Goal: Contribute content: Contribute content

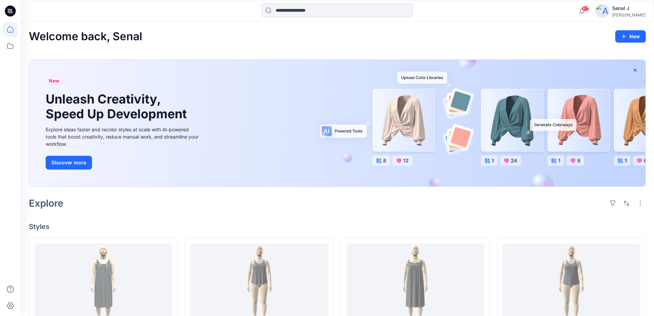
scroll to position [412, 0]
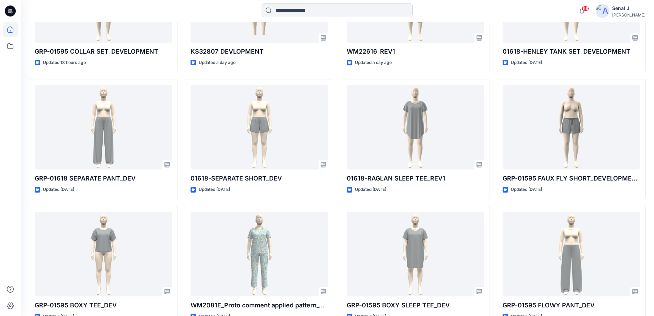
drag, startPoint x: 300, startPoint y: 2, endPoint x: 294, endPoint y: 7, distance: 7.1
click at [300, 2] on div "69 Notifications Suresh Perera shared WM22617_2ND PROTO in S2-26 WM ARIA (Unkno…" at bounding box center [337, 11] width 633 height 22
click at [293, 8] on input at bounding box center [337, 10] width 151 height 14
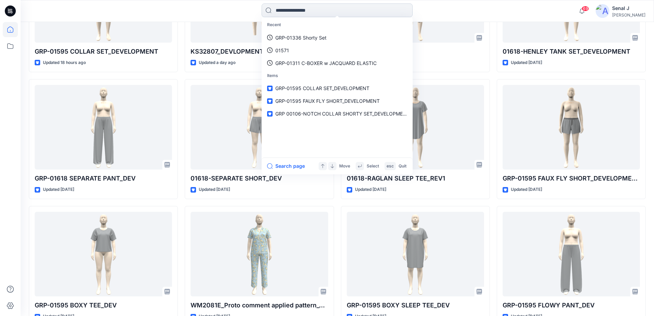
paste input "**********"
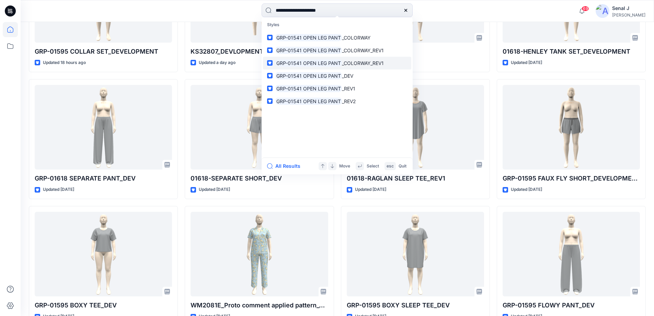
type input "**********"
click at [340, 63] on mark "GRP-01541 OPEN LEG PANT" at bounding box center [308, 63] width 67 height 8
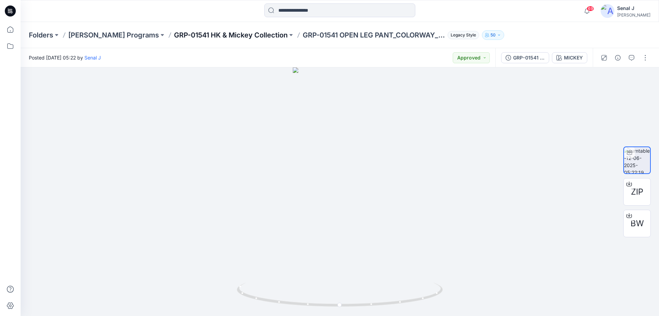
click at [226, 35] on p "GRP-01541 HK & Mickey Collection" at bounding box center [231, 35] width 114 height 10
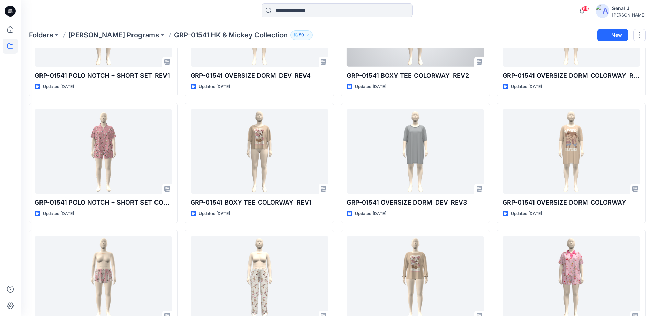
scroll to position [443, 0]
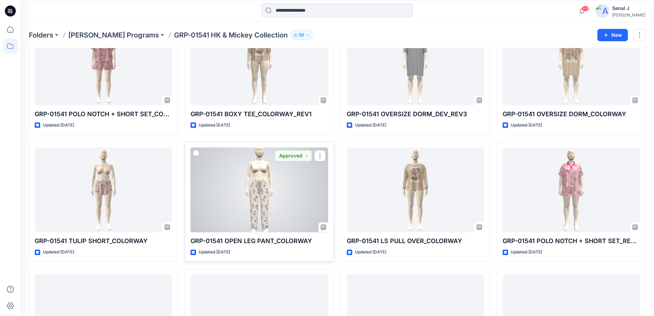
click at [262, 189] on div at bounding box center [259, 189] width 137 height 85
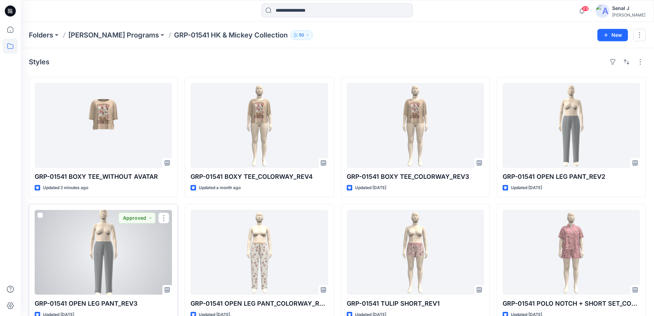
click at [119, 258] on div at bounding box center [103, 251] width 137 height 85
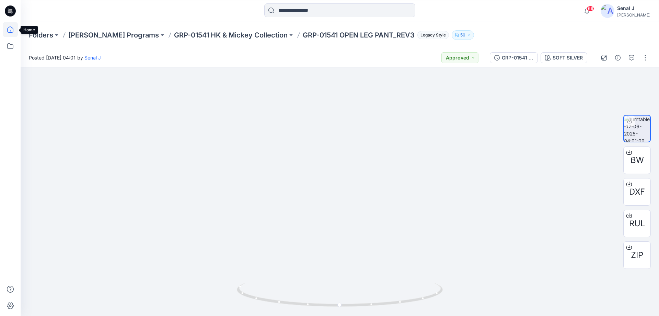
click at [7, 28] on icon at bounding box center [10, 29] width 15 height 15
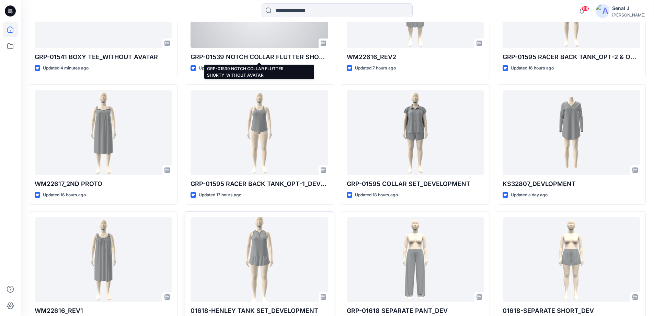
scroll to position [320, 0]
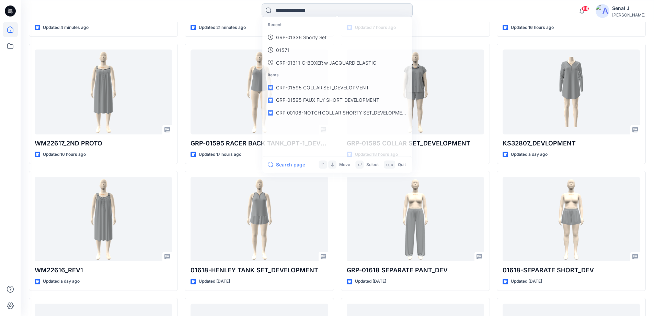
click at [287, 7] on input at bounding box center [337, 10] width 151 height 14
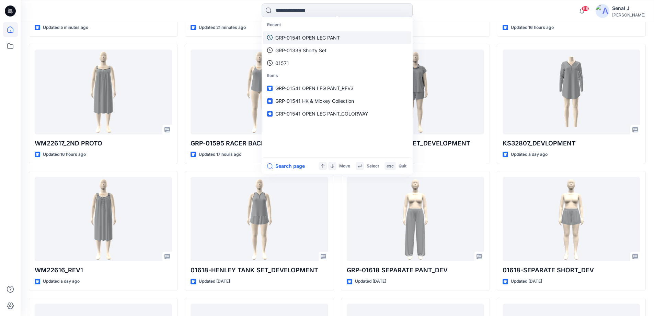
click at [305, 35] on p "GRP-01541 OPEN LEG PANT" at bounding box center [307, 37] width 65 height 7
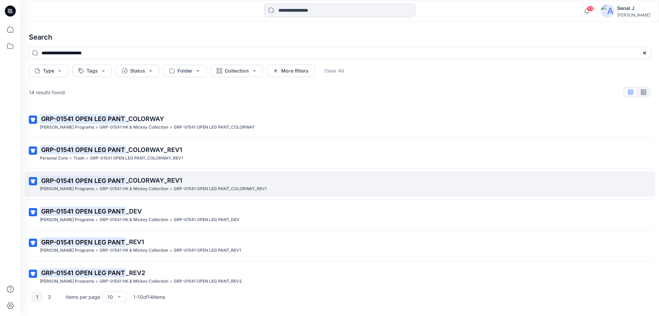
click at [147, 180] on span "_COLORWAY_REV1" at bounding box center [154, 179] width 56 height 7
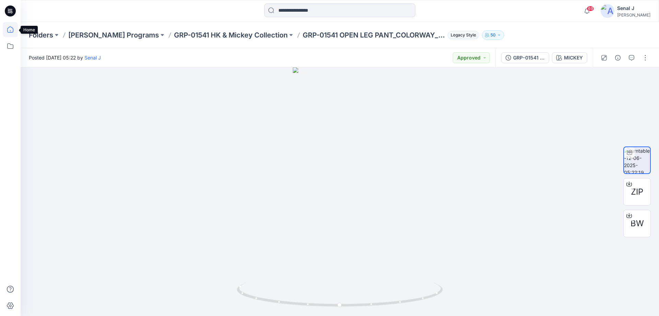
click at [17, 28] on icon at bounding box center [10, 29] width 15 height 15
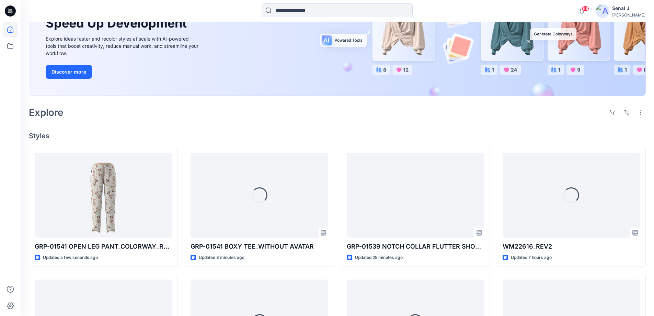
scroll to position [92, 0]
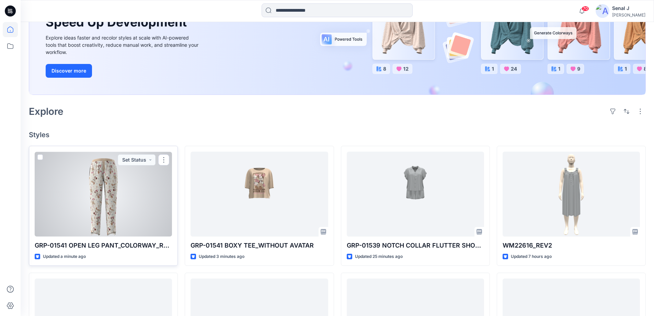
click at [105, 203] on div at bounding box center [103, 193] width 137 height 85
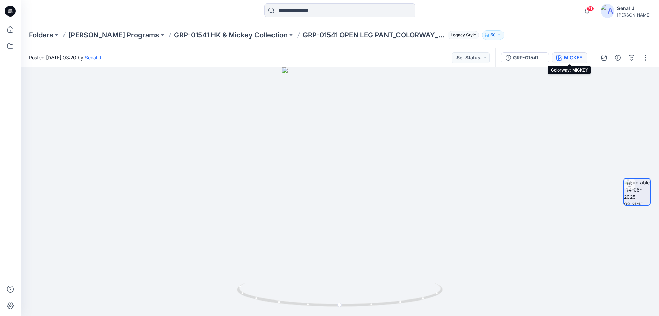
click at [570, 57] on div "MICKEY" at bounding box center [573, 58] width 19 height 8
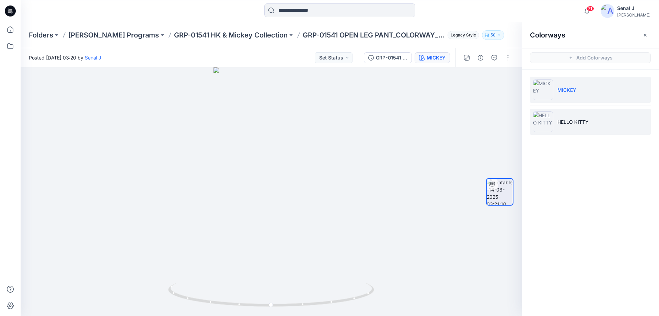
click at [577, 126] on li "HELLO KITTY" at bounding box center [590, 121] width 121 height 26
click at [572, 85] on li "MICKEY" at bounding box center [590, 90] width 121 height 26
click at [8, 30] on icon at bounding box center [10, 29] width 15 height 15
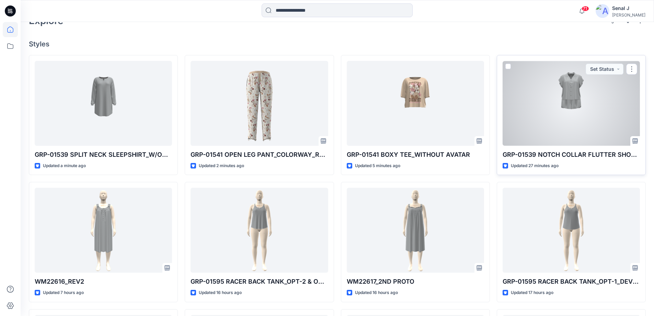
scroll to position [183, 0]
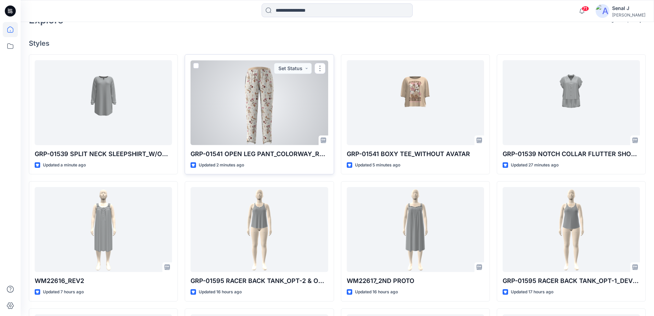
click at [266, 108] on div at bounding box center [259, 102] width 137 height 85
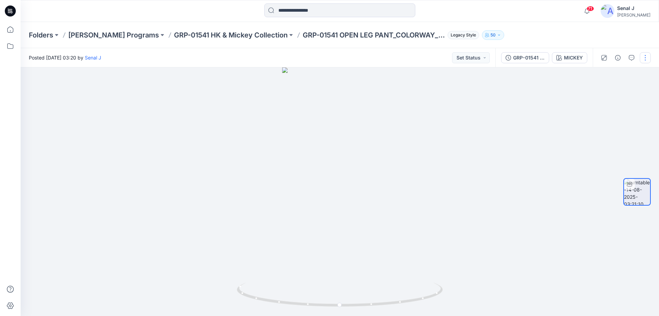
click at [645, 56] on button "button" at bounding box center [645, 57] width 11 height 11
click at [623, 73] on button "Edit" at bounding box center [616, 73] width 63 height 13
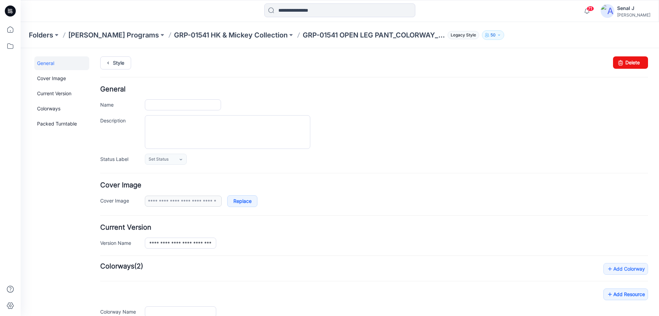
type input "**********"
type input "******"
type input "**********"
drag, startPoint x: 629, startPoint y: 64, endPoint x: 375, endPoint y: 77, distance: 254.1
click at [629, 64] on link "Delete" at bounding box center [630, 62] width 35 height 12
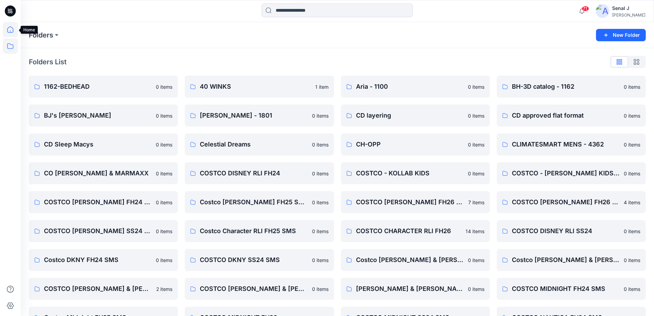
click at [14, 30] on icon at bounding box center [10, 29] width 15 height 15
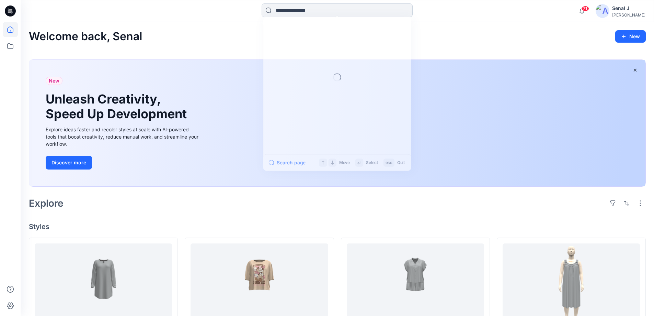
click at [310, 12] on input at bounding box center [337, 10] width 151 height 14
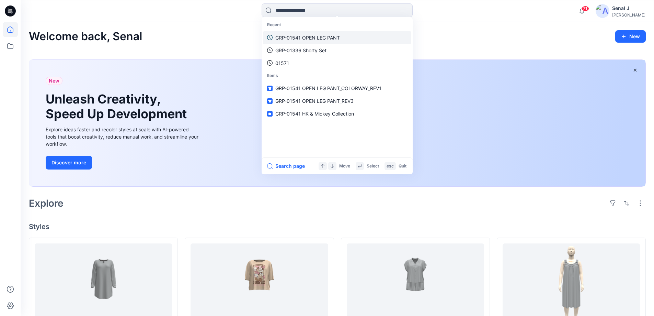
click at [308, 34] on p "GRP-01541 OPEN LEG PANT" at bounding box center [307, 37] width 65 height 7
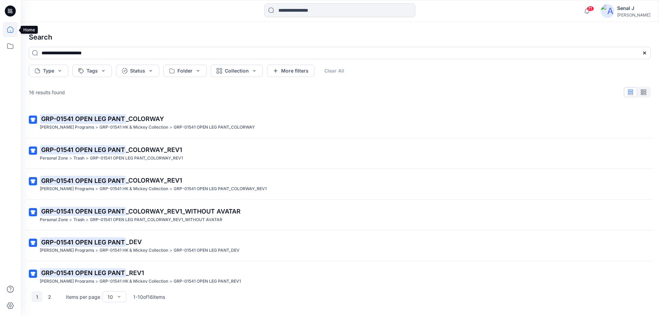
click at [12, 29] on icon at bounding box center [10, 29] width 15 height 15
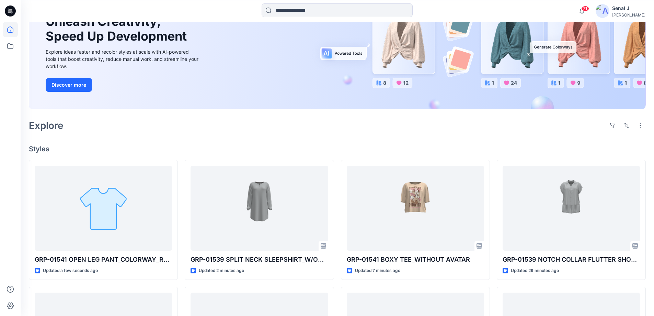
scroll to position [137, 0]
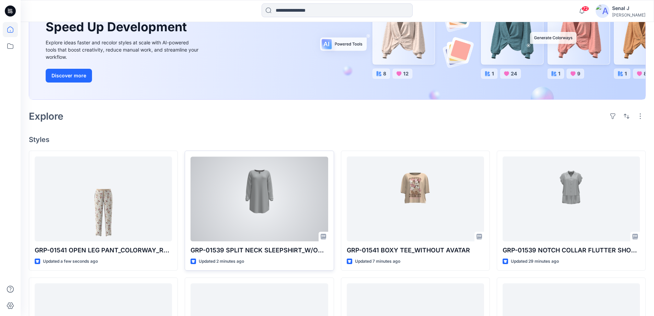
scroll to position [183, 0]
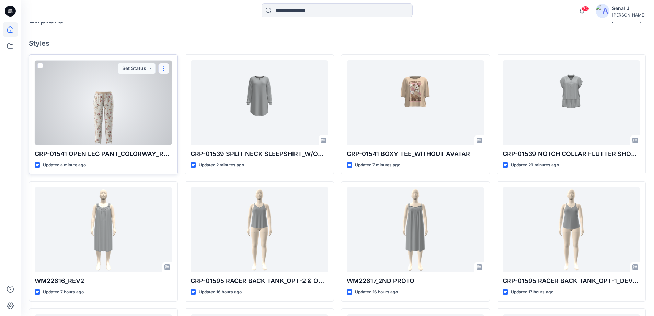
click at [161, 68] on button "button" at bounding box center [163, 68] width 11 height 11
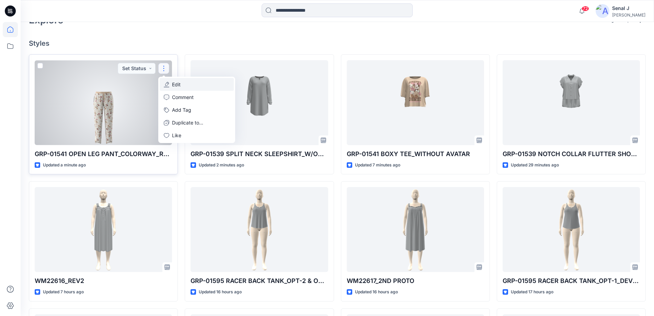
click at [184, 87] on button "Edit" at bounding box center [197, 84] width 74 height 13
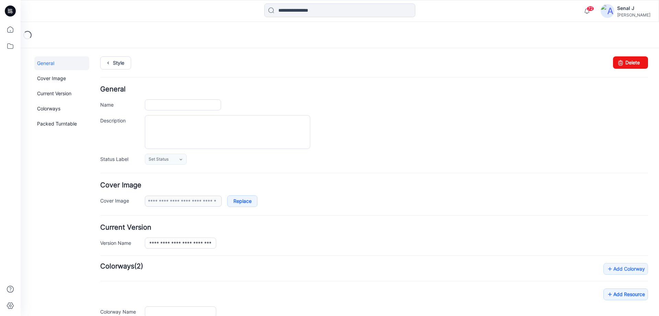
type input "**********"
type input "******"
type input "**********"
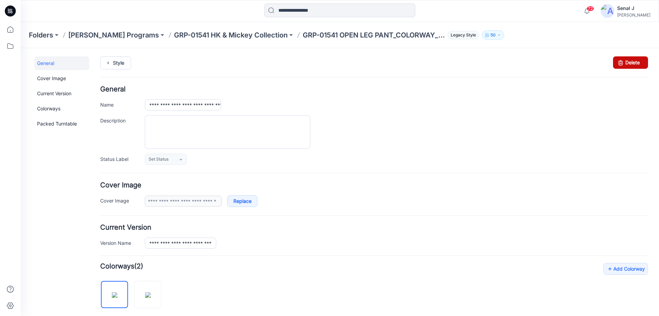
drag, startPoint x: 626, startPoint y: 60, endPoint x: 384, endPoint y: 80, distance: 242.8
click at [626, 60] on link "Delete" at bounding box center [630, 62] width 35 height 12
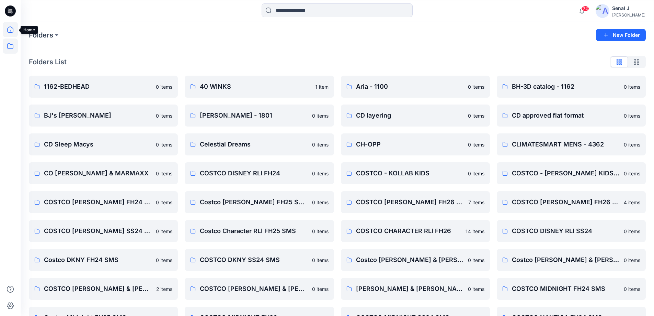
click at [8, 33] on icon at bounding box center [10, 29] width 15 height 15
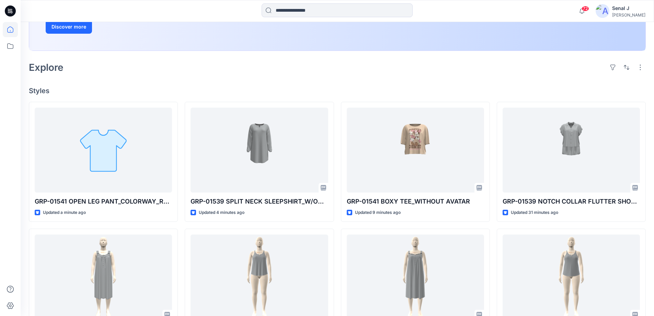
scroll to position [137, 0]
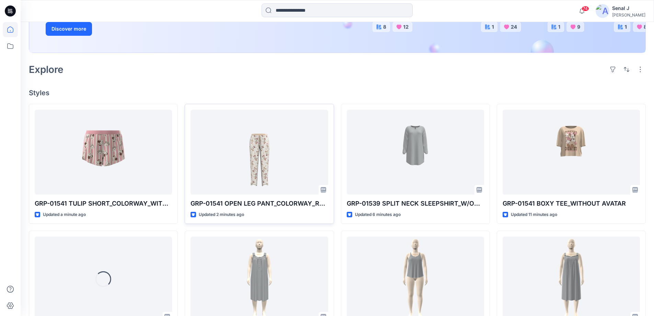
scroll to position [137, 0]
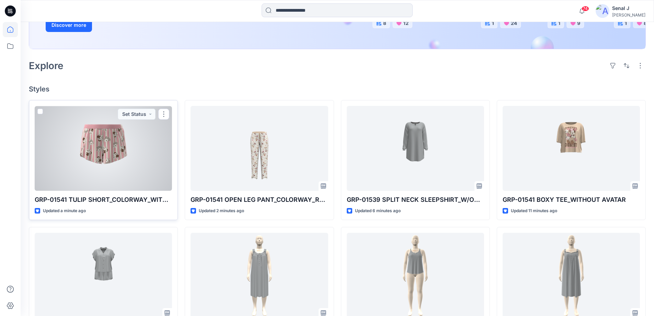
click at [125, 156] on div at bounding box center [103, 148] width 137 height 85
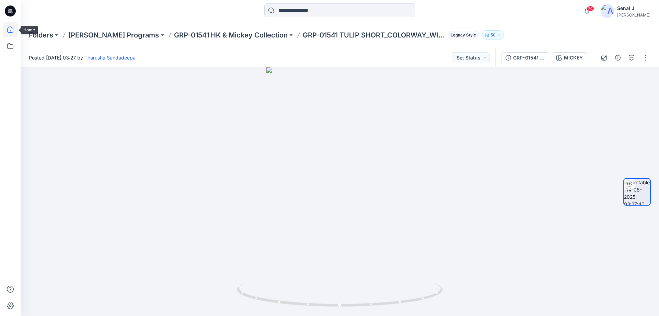
click at [14, 30] on icon at bounding box center [10, 29] width 15 height 15
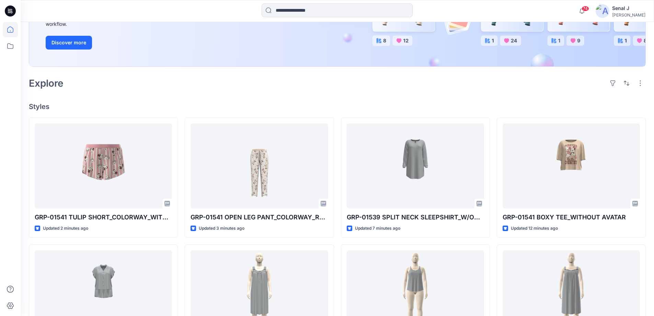
scroll to position [137, 0]
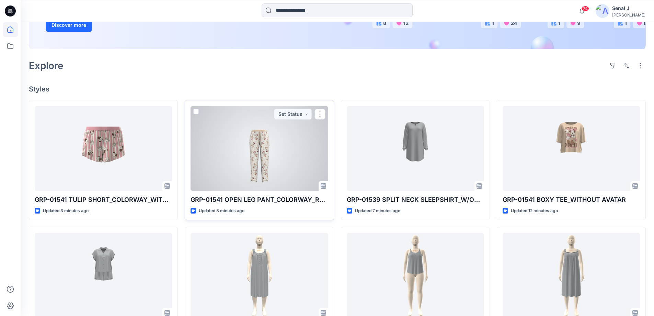
click at [214, 143] on div at bounding box center [259, 148] width 137 height 85
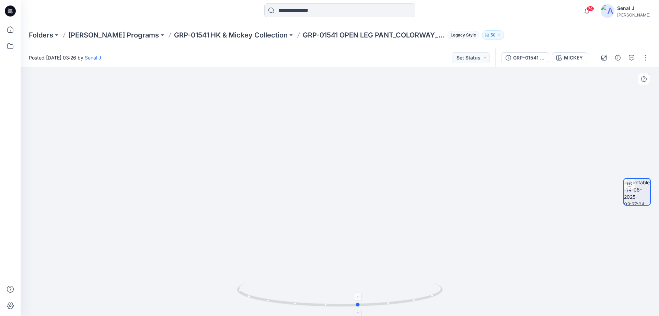
drag, startPoint x: 393, startPoint y: 301, endPoint x: 424, endPoint y: 290, distance: 32.6
click at [424, 290] on icon at bounding box center [341, 295] width 208 height 26
click at [644, 55] on button "button" at bounding box center [645, 57] width 11 height 11
click at [605, 73] on p "Edit" at bounding box center [601, 73] width 9 height 7
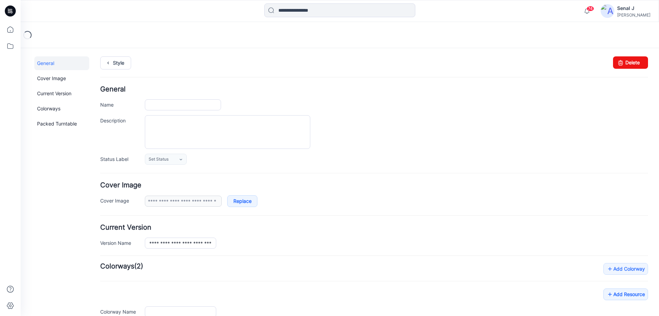
type input "**********"
type input "******"
type input "**********"
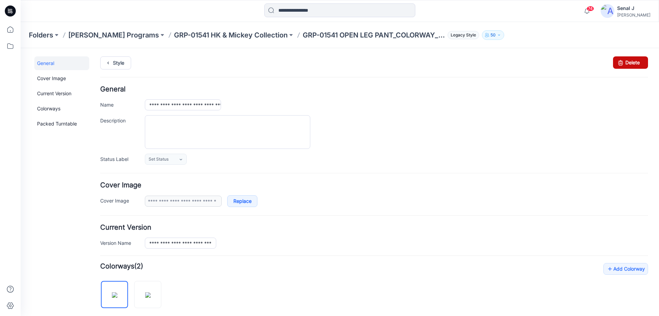
click at [621, 62] on link "Delete" at bounding box center [630, 62] width 35 height 12
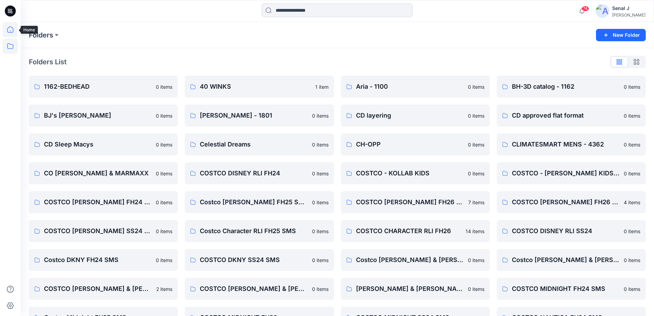
click at [6, 31] on icon at bounding box center [10, 29] width 15 height 15
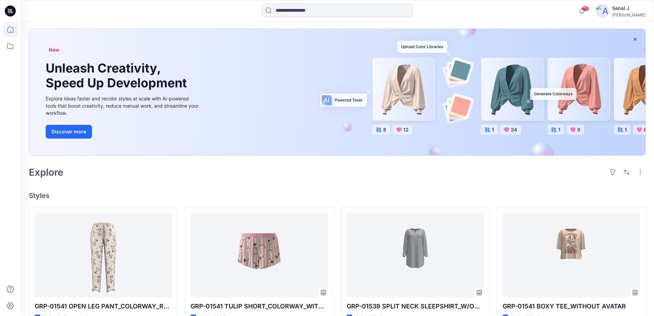
scroll to position [137, 0]
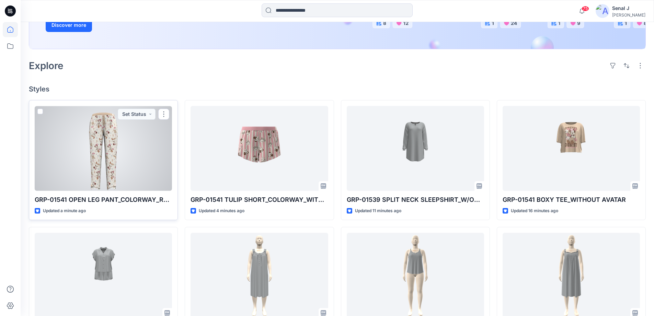
click at [123, 144] on div at bounding box center [103, 148] width 137 height 85
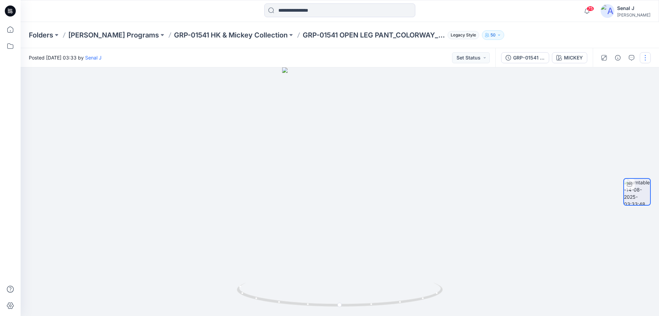
click at [644, 58] on button "button" at bounding box center [645, 57] width 11 height 11
click at [617, 77] on button "Edit" at bounding box center [616, 73] width 63 height 13
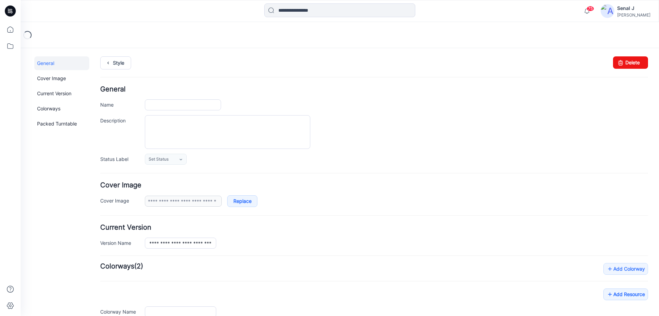
type input "**********"
type input "******"
type input "**********"
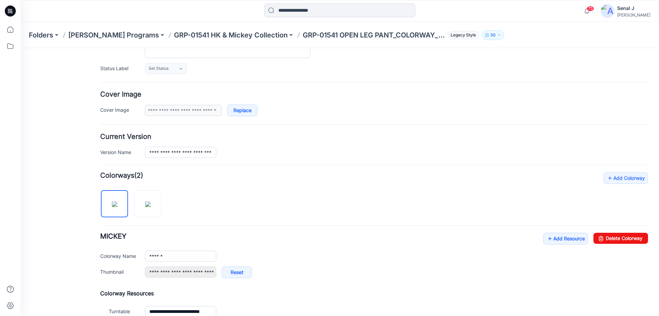
scroll to position [92, 0]
click at [554, 236] on link "Add Resource" at bounding box center [565, 237] width 45 height 12
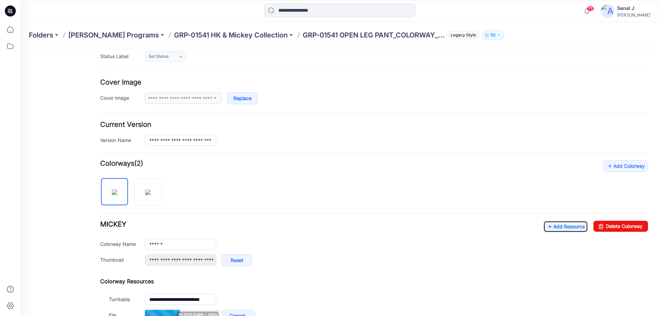
scroll to position [137, 0]
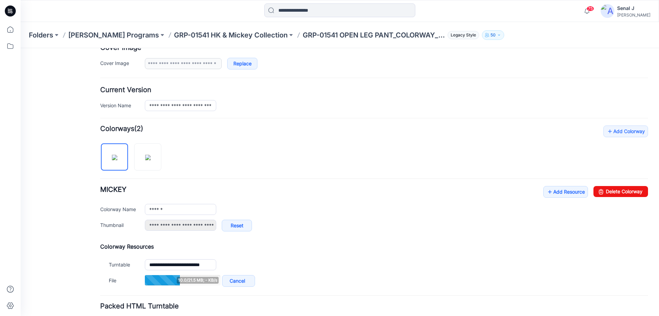
click at [551, 197] on div "**********" at bounding box center [374, 212] width 548 height 52
click at [553, 192] on link "Add Resource" at bounding box center [565, 192] width 45 height 12
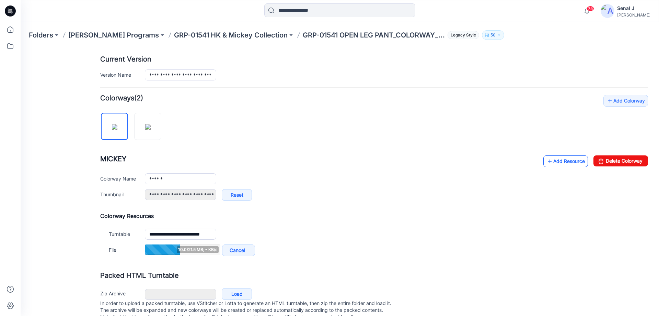
scroll to position [183, 0]
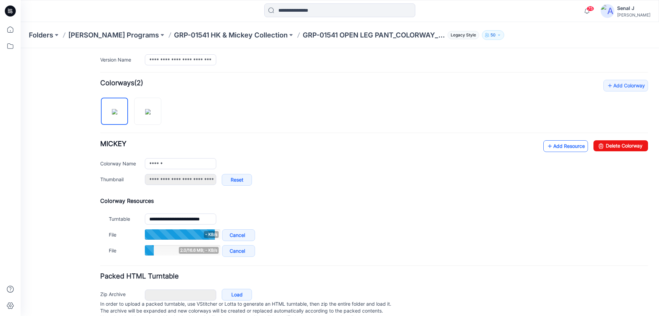
click at [568, 145] on link "Add Resource" at bounding box center [565, 146] width 45 height 12
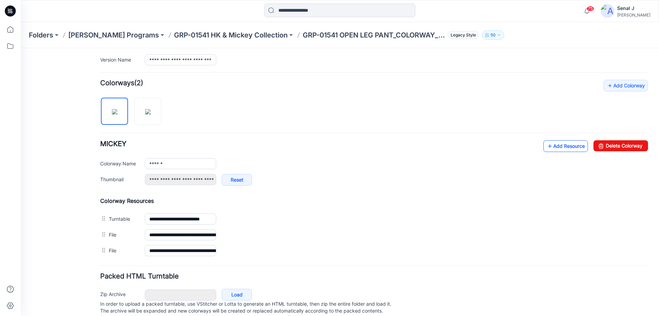
click at [561, 146] on link "Add Resource" at bounding box center [565, 146] width 45 height 12
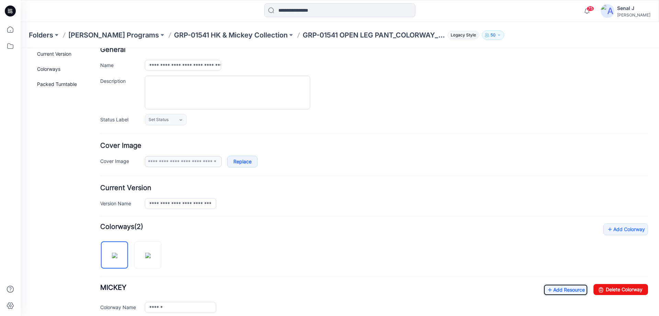
scroll to position [0, 0]
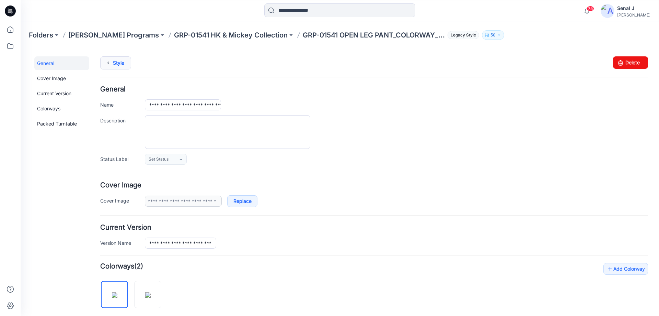
click at [121, 64] on link "Style" at bounding box center [115, 62] width 31 height 13
